Goal: Use online tool/utility: Utilize a website feature to perform a specific function

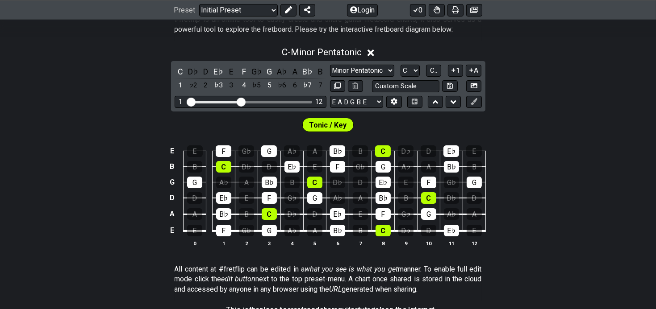
scroll to position [171, 0]
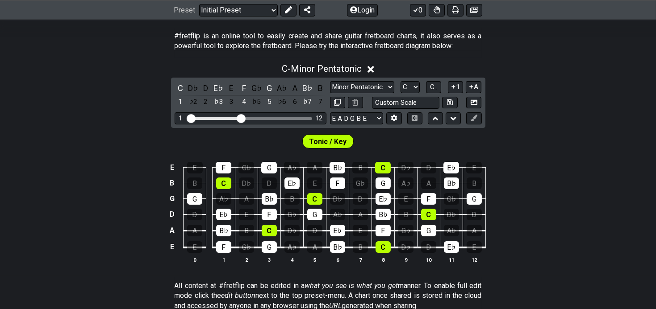
click at [374, 74] on icon at bounding box center [370, 69] width 7 height 9
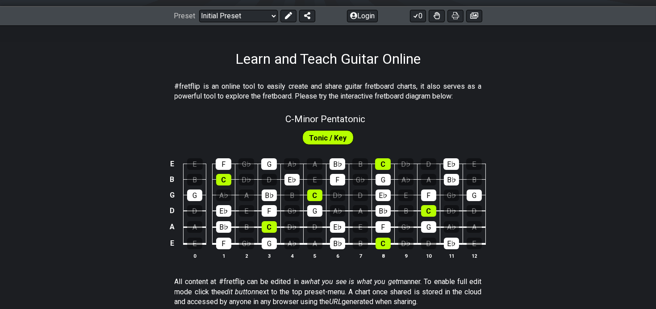
scroll to position [104, 0]
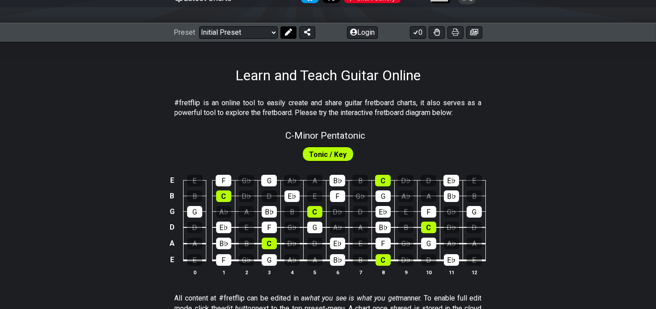
click at [292, 36] on icon at bounding box center [287, 32] width 7 height 7
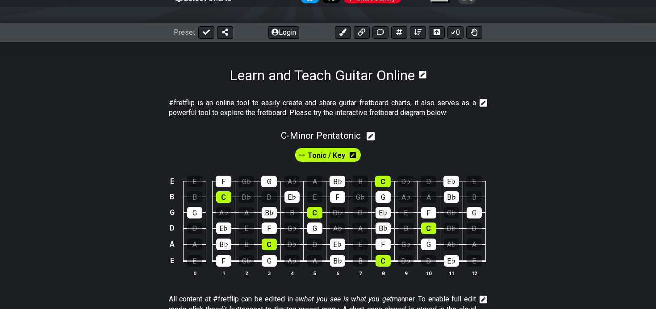
click at [375, 141] on icon at bounding box center [371, 136] width 8 height 8
select select "C"
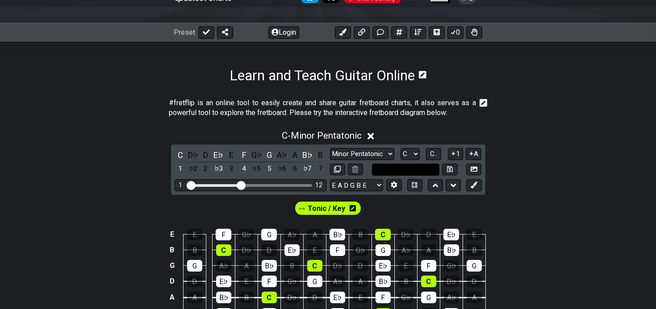
click at [423, 176] on input "text" at bounding box center [406, 170] width 68 height 12
type input "Custom Scale"
click at [534, 142] on div "C - Minor Pentatonic" at bounding box center [328, 133] width 656 height 17
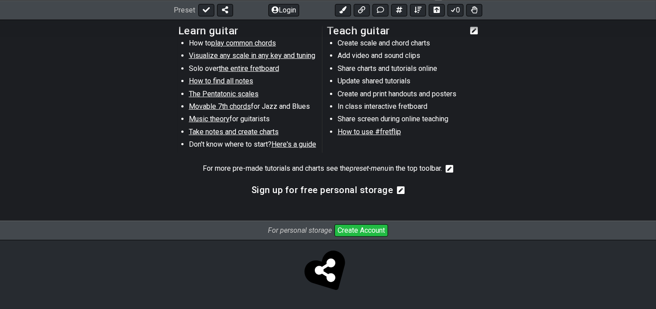
scroll to position [129, 0]
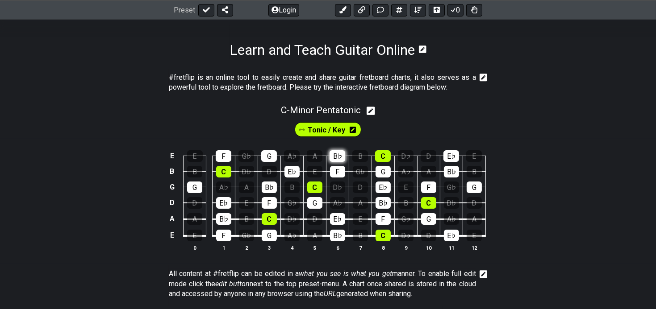
click at [343, 162] on div "B♭" at bounding box center [337, 156] width 16 height 12
click at [342, 178] on div "F" at bounding box center [337, 172] width 15 height 12
click at [262, 242] on div "G" at bounding box center [269, 236] width 15 height 12
click at [217, 242] on div "F" at bounding box center [223, 236] width 15 height 12
click at [216, 225] on div "B♭" at bounding box center [223, 219] width 15 height 12
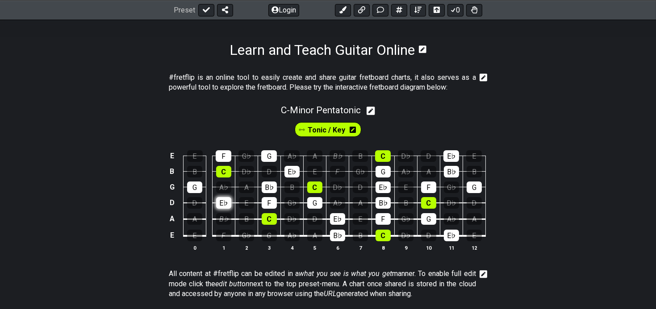
click at [216, 209] on div "E♭" at bounding box center [223, 203] width 15 height 12
click at [187, 193] on div "G" at bounding box center [194, 188] width 15 height 12
click at [216, 178] on div "C" at bounding box center [223, 172] width 15 height 12
click at [216, 162] on div "F" at bounding box center [224, 156] width 16 height 12
click at [267, 162] on div "G" at bounding box center [269, 156] width 16 height 12
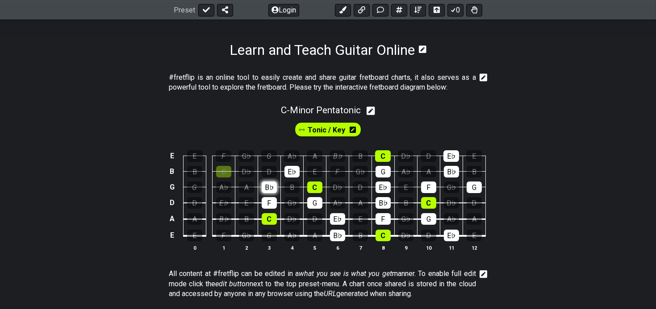
click at [266, 193] on div "B♭" at bounding box center [269, 188] width 15 height 12
click at [266, 209] on div "F" at bounding box center [269, 203] width 15 height 12
click at [263, 225] on div "C" at bounding box center [269, 219] width 15 height 12
click at [308, 209] on div "G" at bounding box center [314, 203] width 15 height 12
click at [314, 193] on div "C" at bounding box center [314, 188] width 15 height 12
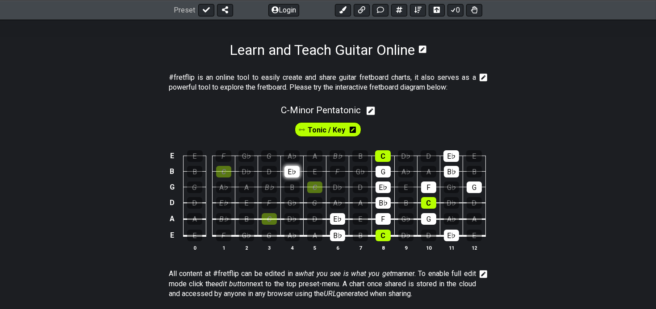
click at [284, 171] on td "E♭" at bounding box center [291, 164] width 23 height 16
click at [386, 162] on div "C" at bounding box center [383, 156] width 16 height 12
click at [391, 178] on div "G" at bounding box center [382, 172] width 15 height 12
click at [391, 193] on div "E♭" at bounding box center [382, 188] width 15 height 12
click at [391, 209] on div "B♭" at bounding box center [382, 203] width 15 height 12
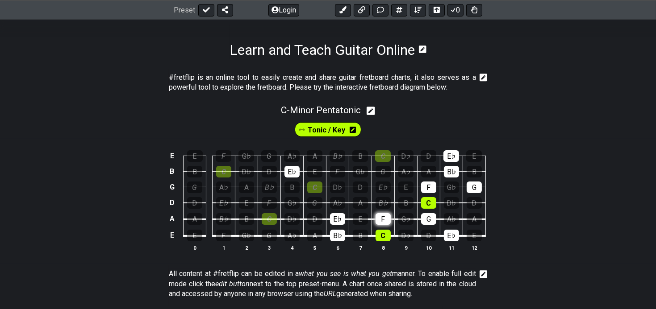
click at [391, 225] on div "F" at bounding box center [382, 219] width 15 height 12
click at [391, 242] on div "C" at bounding box center [382, 236] width 15 height 12
click at [335, 242] on div "B♭" at bounding box center [337, 236] width 15 height 12
click at [336, 225] on div "E♭" at bounding box center [337, 219] width 15 height 12
click at [288, 178] on div "E♭" at bounding box center [291, 172] width 15 height 12
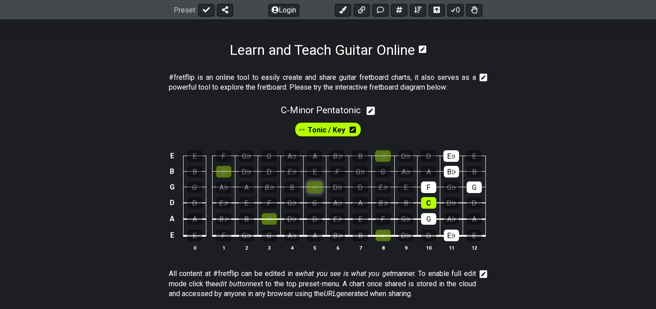
click at [315, 193] on div "C" at bounding box center [314, 188] width 15 height 12
click at [309, 193] on div "C" at bounding box center [314, 188] width 15 height 12
click at [311, 242] on div "A" at bounding box center [314, 236] width 15 height 12
click at [459, 242] on div "E♭" at bounding box center [451, 236] width 15 height 12
click at [436, 225] on div "G" at bounding box center [428, 219] width 15 height 12
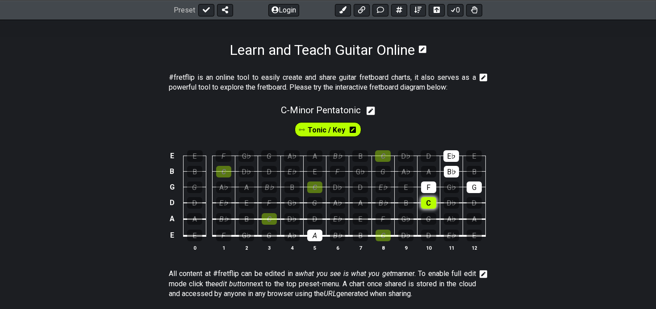
click at [436, 209] on div "C" at bounding box center [428, 203] width 15 height 12
click at [436, 193] on div "F" at bounding box center [428, 188] width 15 height 12
click at [459, 178] on div "B♭" at bounding box center [451, 172] width 15 height 12
click at [459, 162] on div "E♭" at bounding box center [451, 156] width 16 height 12
click at [482, 193] on div "G" at bounding box center [474, 188] width 15 height 12
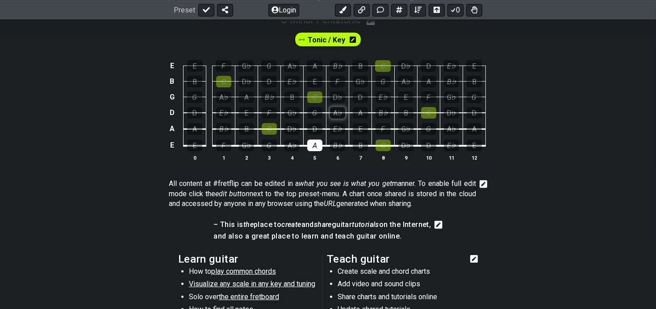
scroll to position [200, 0]
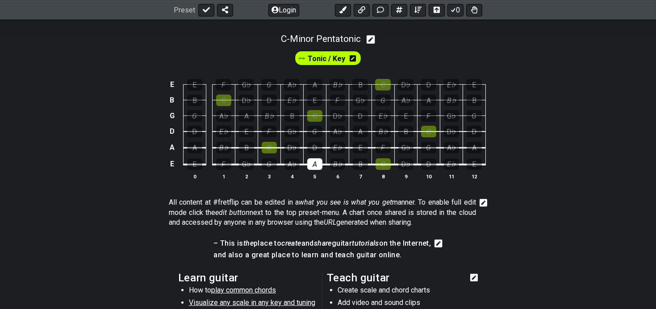
click at [375, 44] on icon at bounding box center [371, 39] width 8 height 8
select select "C"
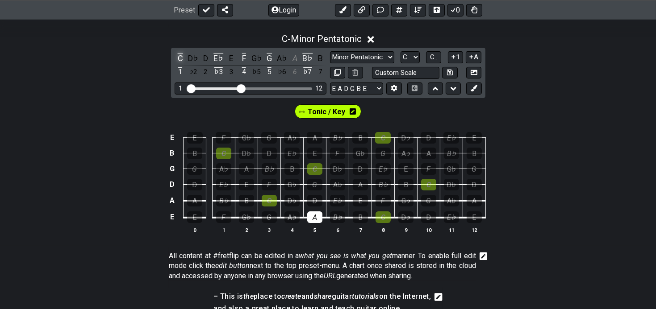
click at [175, 64] on div "C" at bounding box center [181, 58] width 12 height 12
click at [213, 64] on div "E♭" at bounding box center [219, 58] width 12 height 12
click at [238, 64] on div "F" at bounding box center [244, 58] width 12 height 12
click at [263, 64] on div "G" at bounding box center [269, 58] width 12 height 12
click at [305, 64] on div "B♭" at bounding box center [308, 58] width 12 height 12
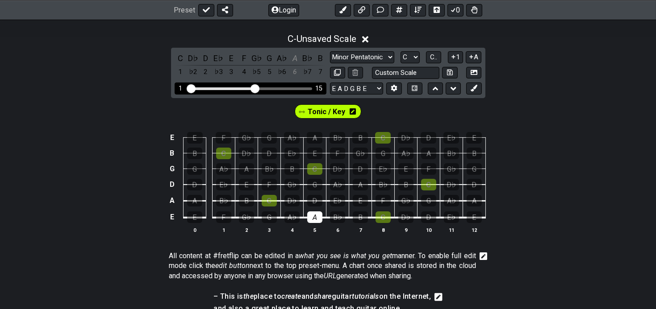
drag, startPoint x: 234, startPoint y: 114, endPoint x: 246, endPoint y: 115, distance: 11.6
click at [246, 88] on input "Visible fret range" at bounding box center [250, 88] width 127 height 0
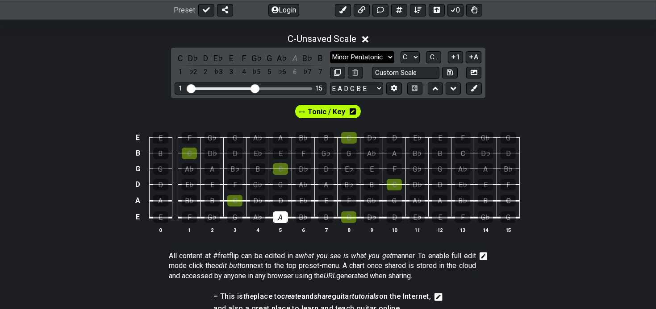
click at [394, 63] on select "Minor Pentatonic Click to edit Minor Pentatonic Major Pentatonic Minor Blues Ma…" at bounding box center [362, 57] width 64 height 12
click at [330, 63] on select "Minor Pentatonic Click to edit Minor Pentatonic Major Pentatonic Minor Blues Ma…" at bounding box center [362, 57] width 64 height 12
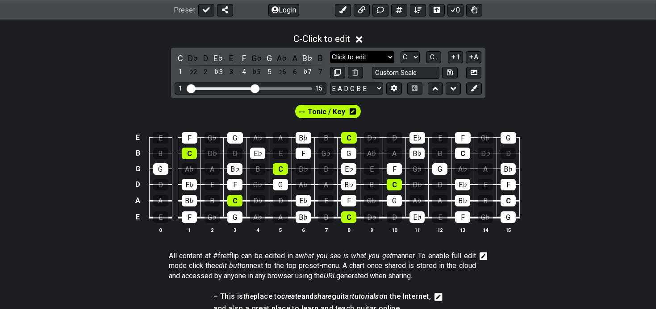
click at [393, 63] on select "Minor Pentatonic Click to edit Minor Pentatonic Major Pentatonic Minor Blues Ma…" at bounding box center [362, 57] width 64 height 12
select select "Minor Pentatonic"
click at [330, 63] on select "Minor Pentatonic Click to edit Minor Pentatonic Major Pentatonic Minor Blues Ma…" at bounding box center [362, 57] width 64 height 12
drag, startPoint x: 166, startPoint y: 77, endPoint x: 189, endPoint y: 75, distance: 23.3
click at [175, 64] on div "C" at bounding box center [181, 58] width 12 height 12
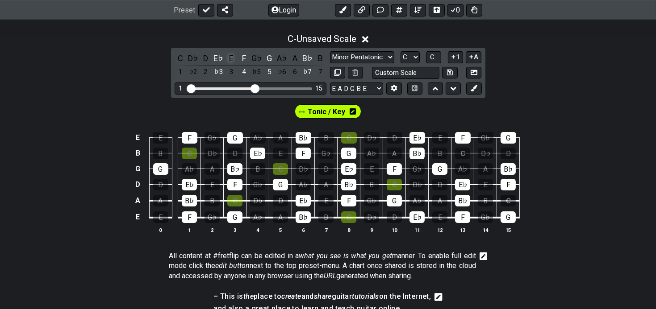
click at [225, 64] on div "E" at bounding box center [231, 58] width 12 height 12
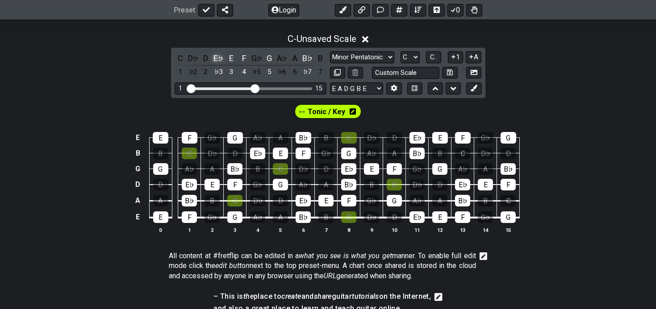
click at [213, 64] on div "E♭" at bounding box center [219, 58] width 12 height 12
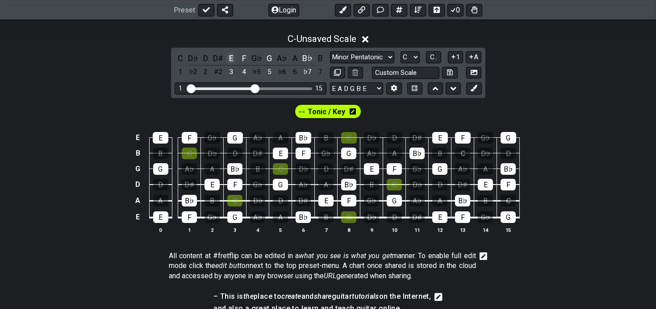
click at [225, 64] on div "E" at bounding box center [231, 58] width 12 height 12
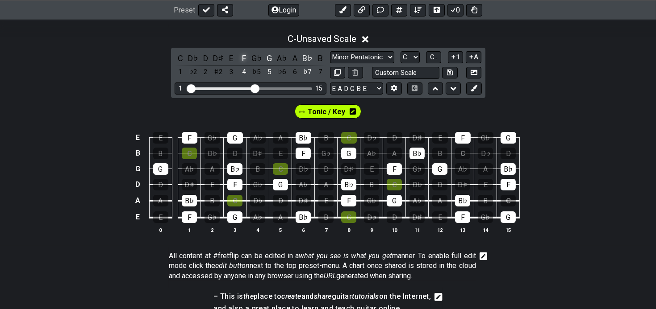
click at [238, 64] on div "F" at bounding box center [244, 58] width 12 height 12
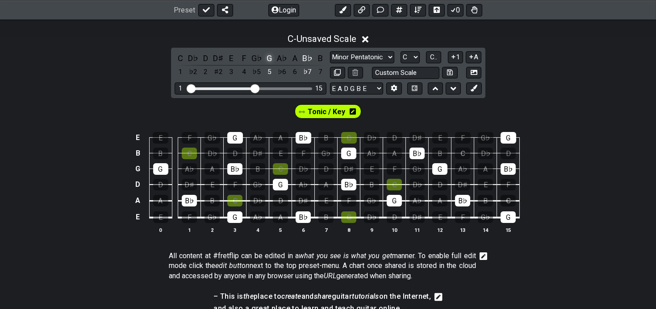
click at [263, 64] on div "G" at bounding box center [269, 58] width 12 height 12
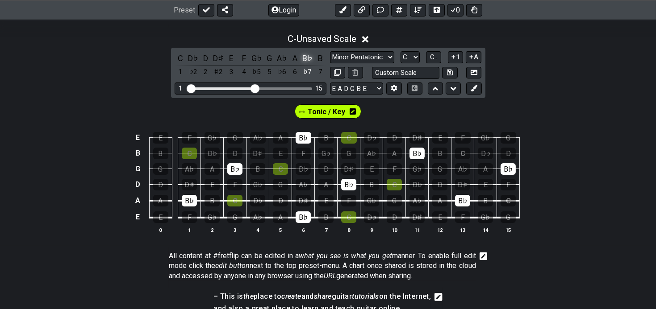
click at [303, 64] on div "B♭" at bounding box center [308, 58] width 12 height 12
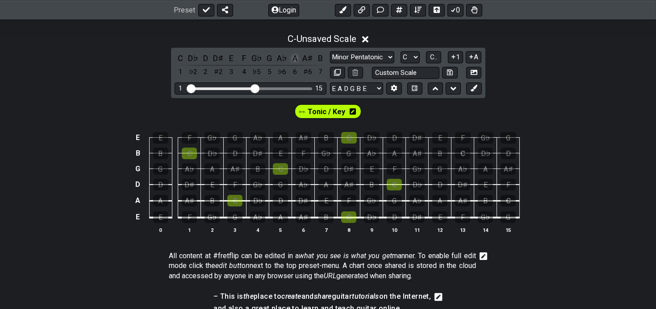
click at [289, 64] on div "A" at bounding box center [295, 58] width 12 height 12
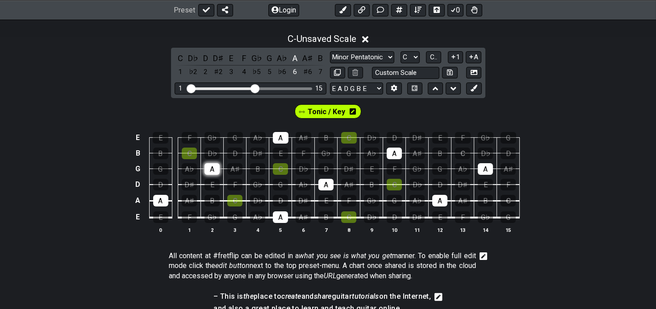
click at [204, 175] on div "A" at bounding box center [211, 169] width 15 height 12
click at [281, 144] on div "A" at bounding box center [281, 138] width 16 height 12
click at [324, 191] on div "A" at bounding box center [325, 185] width 15 height 12
drag, startPoint x: 145, startPoint y: 237, endPoint x: 179, endPoint y: 233, distance: 33.8
click at [153, 207] on div "A" at bounding box center [160, 201] width 15 height 12
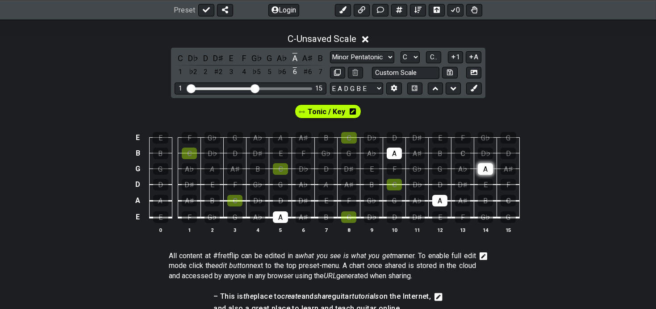
click at [493, 175] on div "A" at bounding box center [485, 169] width 15 height 12
click at [402, 159] on div "A" at bounding box center [394, 154] width 15 height 12
click at [420, 63] on select "A♭ A A♯ B♭ B C C♯ D♭ D D♯ E♭ E F F♯ G♭ G G♯" at bounding box center [409, 57] width 19 height 12
click at [227, 207] on div "C" at bounding box center [234, 201] width 15 height 12
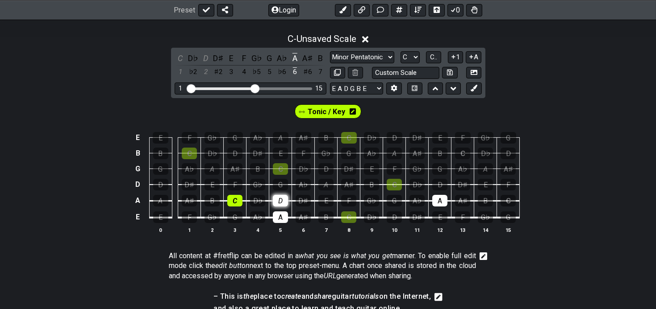
click at [281, 207] on div "D" at bounding box center [280, 201] width 15 height 12
click at [327, 207] on div "E" at bounding box center [325, 201] width 15 height 12
click at [352, 207] on div "F" at bounding box center [348, 201] width 15 height 12
click at [493, 207] on div "B" at bounding box center [485, 201] width 15 height 12
click at [401, 207] on div "G" at bounding box center [394, 201] width 15 height 12
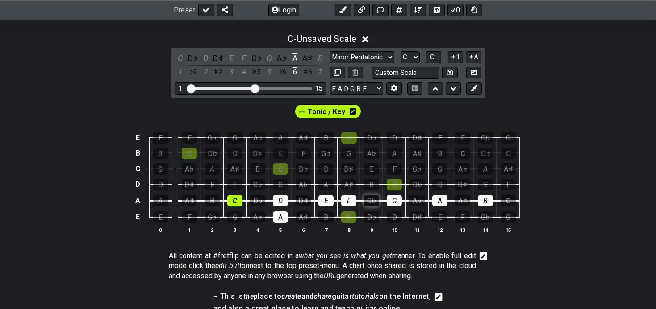
click at [376, 207] on div "G♭" at bounding box center [371, 201] width 15 height 12
click at [354, 207] on div "F" at bounding box center [348, 201] width 15 height 12
click at [379, 207] on div "G♭" at bounding box center [371, 201] width 15 height 12
click at [437, 61] on span "C.." at bounding box center [433, 57] width 7 height 8
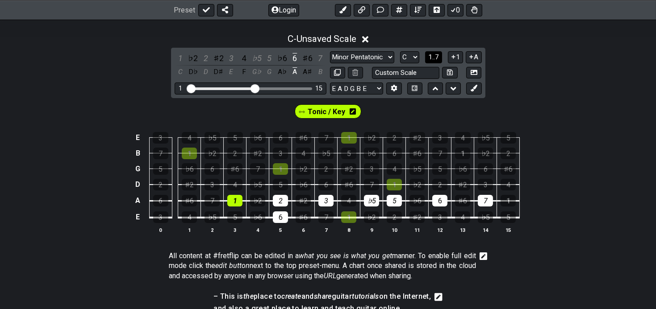
click at [439, 61] on span "1..7" at bounding box center [433, 57] width 11 height 8
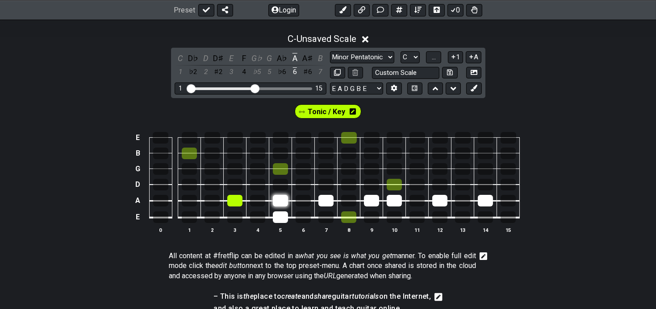
click at [276, 207] on div at bounding box center [280, 201] width 15 height 12
